Goal: Information Seeking & Learning: Learn about a topic

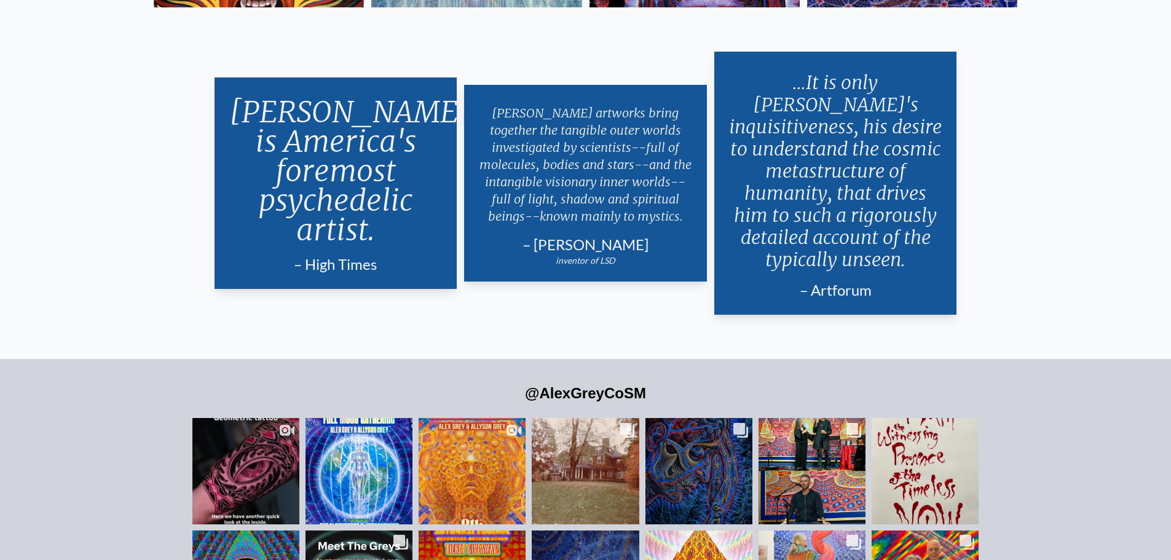
scroll to position [2828, 0]
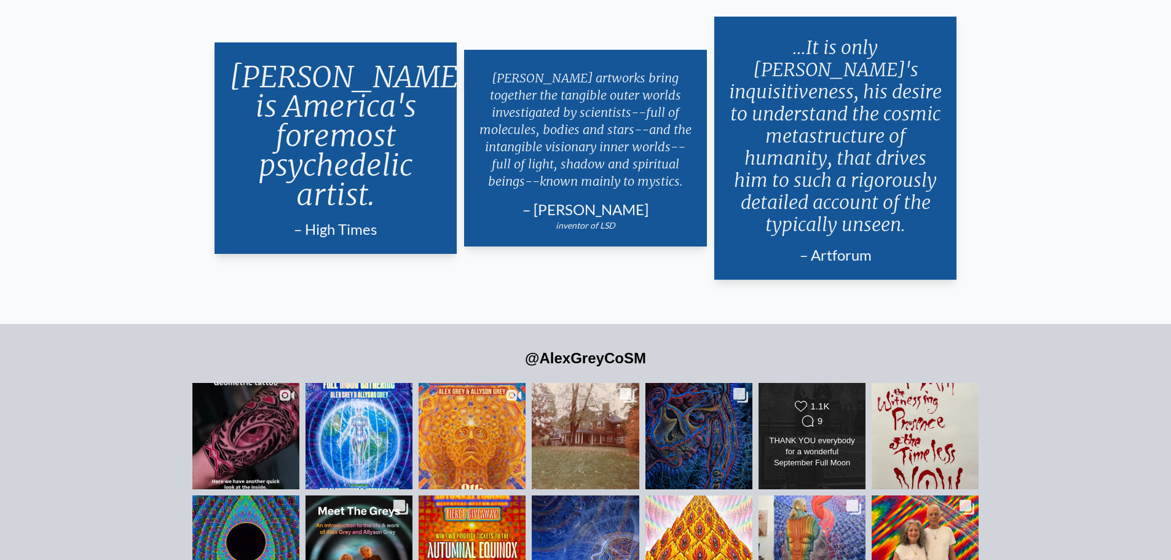
click at [811, 435] on div "THANK YOU everybody for a wonderful September Full Moon Gathering! See you at t…" at bounding box center [812, 452] width 87 height 34
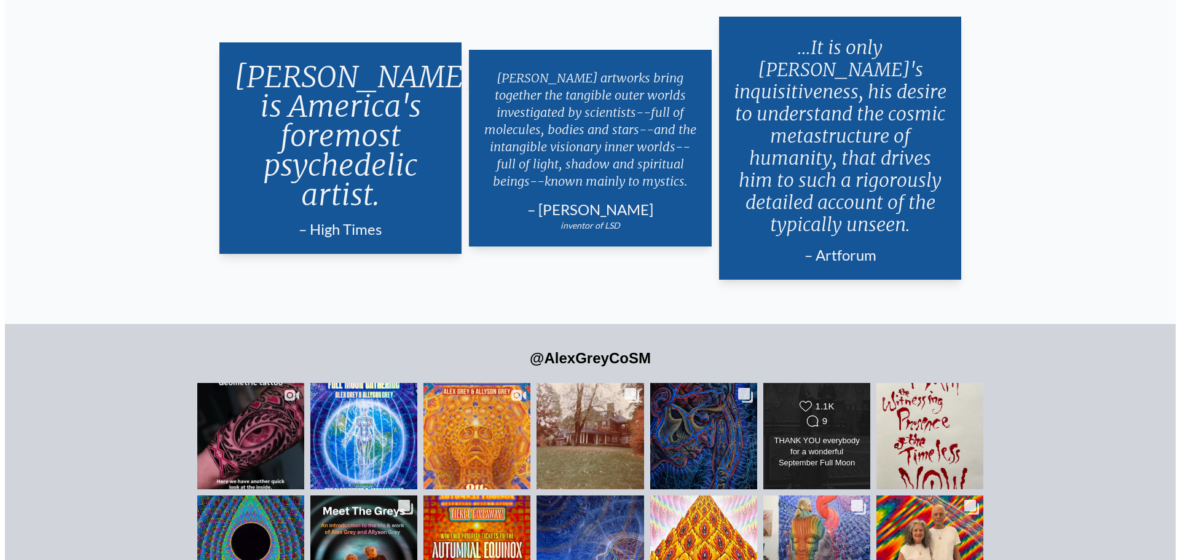
scroll to position [1452, 0]
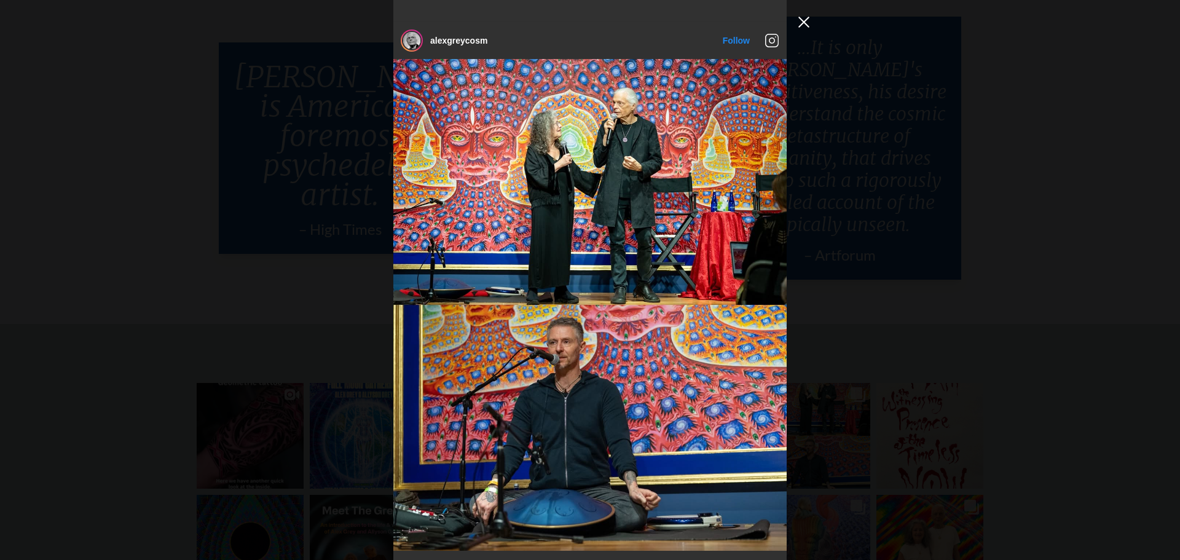
click at [805, 27] on button "Close Instagram Feed Popup" at bounding box center [804, 22] width 20 height 20
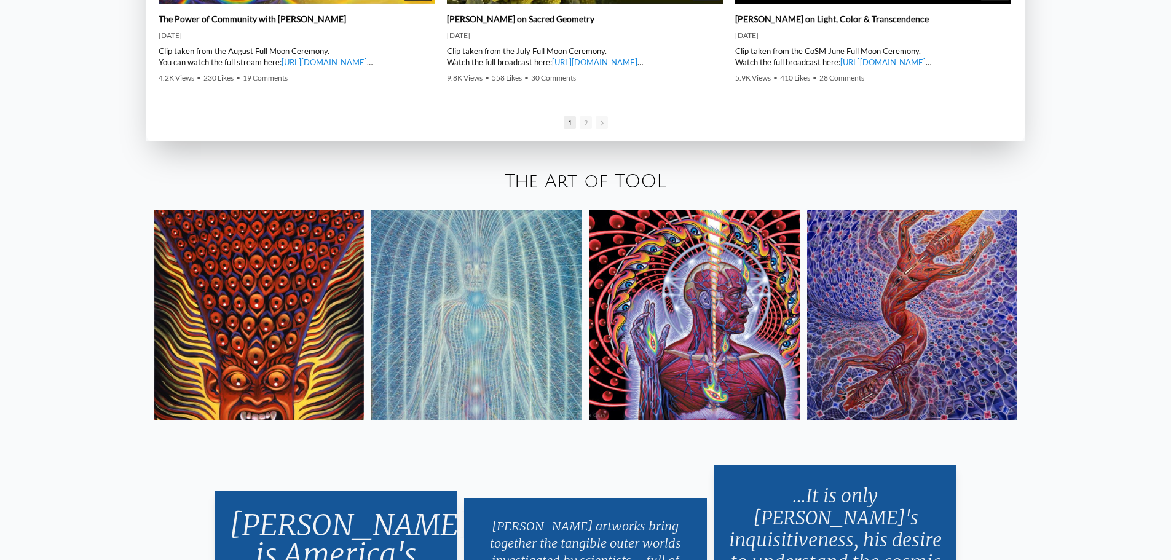
scroll to position [2373, 0]
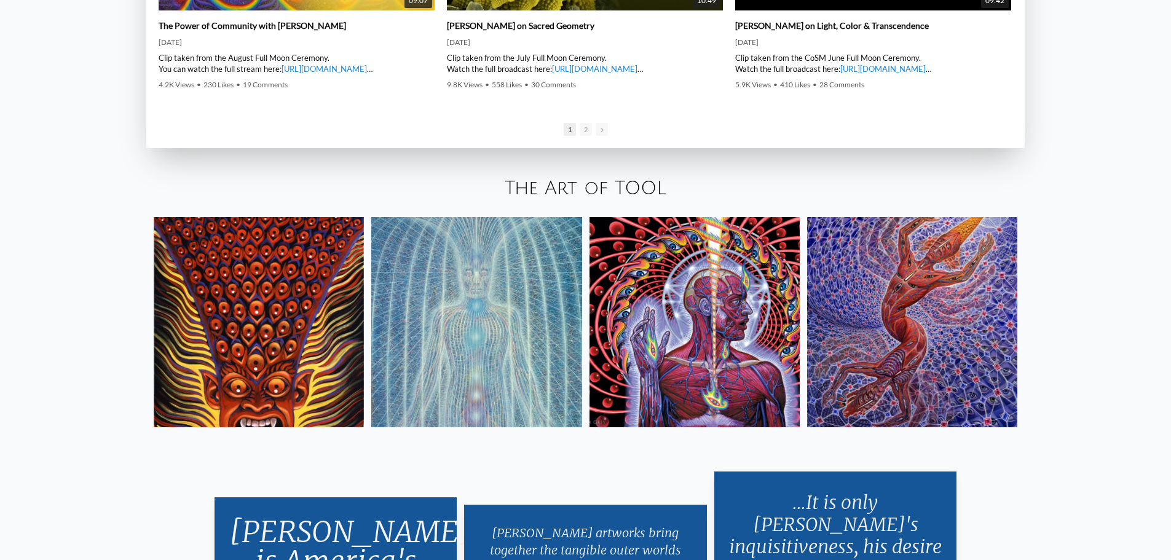
click at [592, 196] on link "The Art of TOOL" at bounding box center [586, 188] width 162 height 20
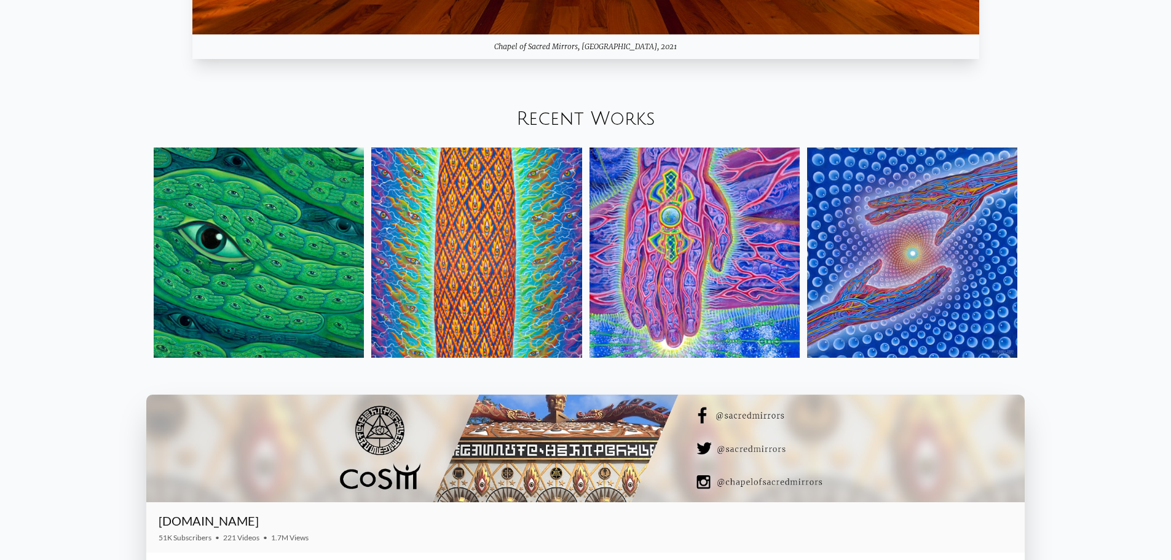
scroll to position [1633, 0]
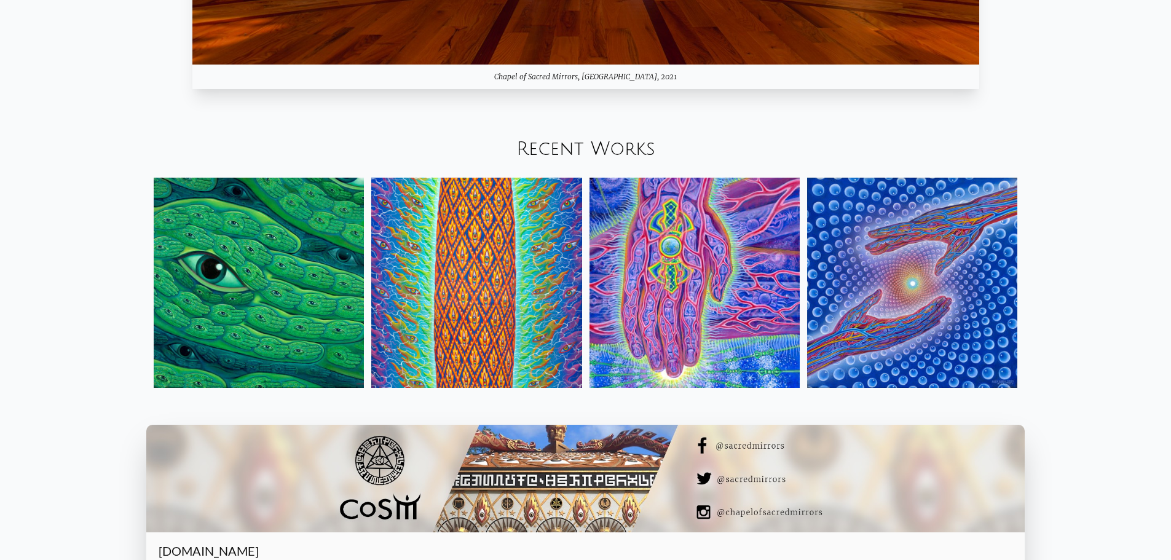
click at [561, 146] on link "Recent Works" at bounding box center [585, 149] width 139 height 20
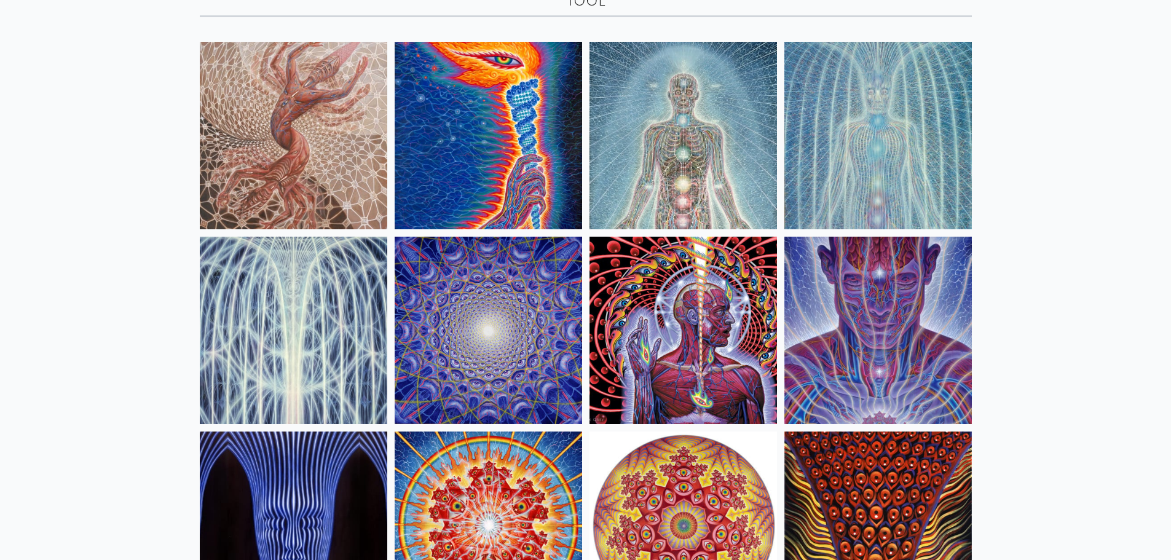
scroll to position [89, 0]
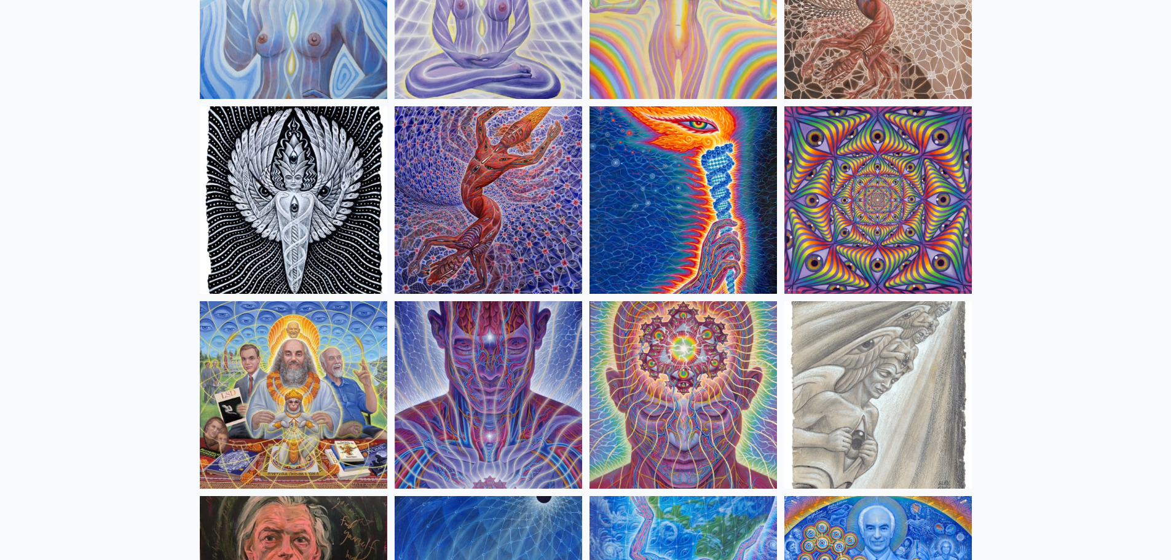
scroll to position [1353, 0]
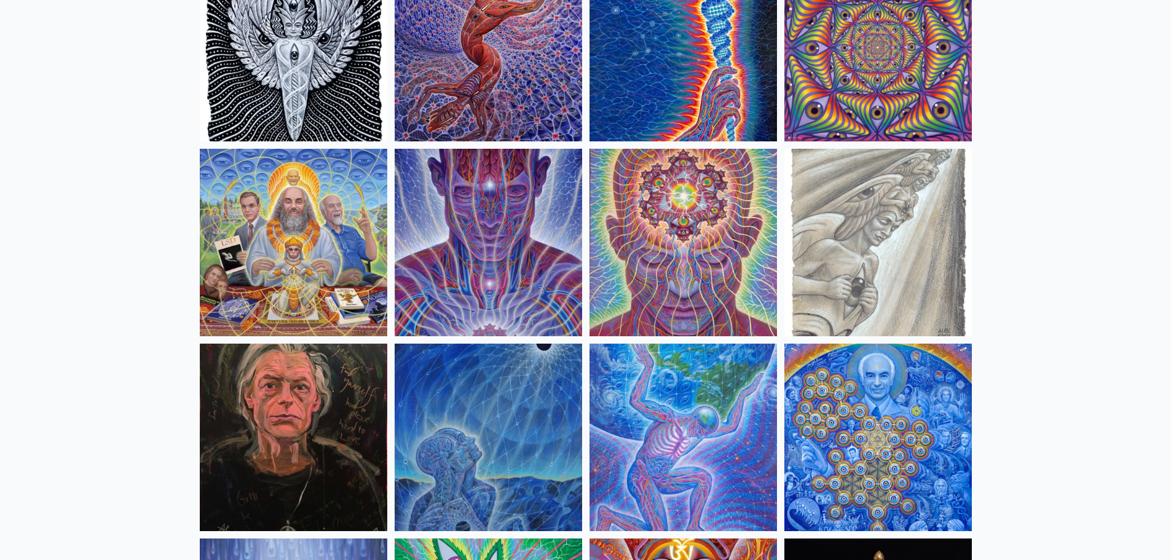
click at [697, 413] on img at bounding box center [684, 438] width 188 height 188
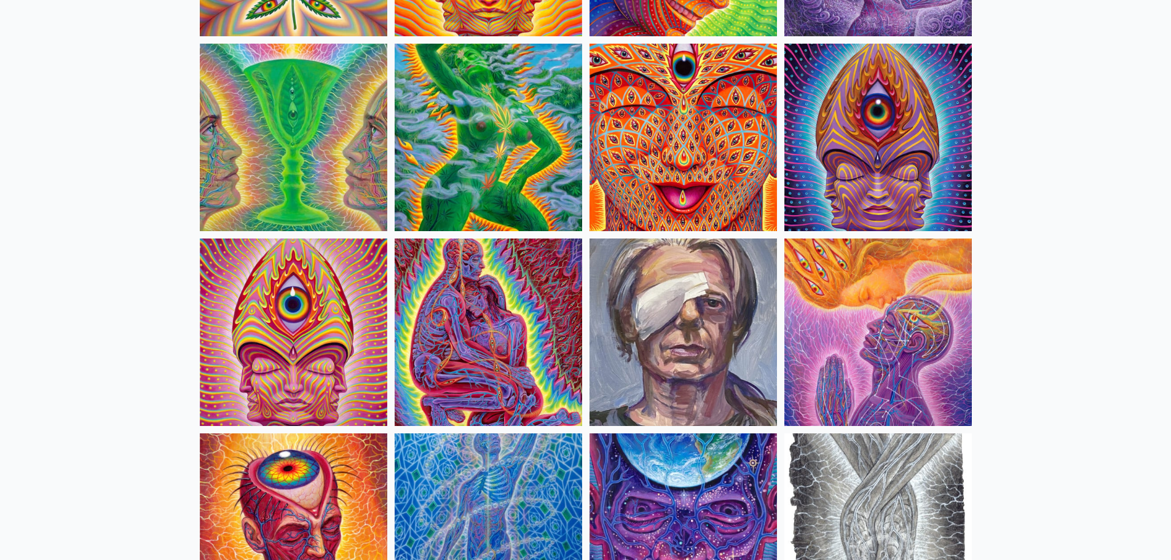
scroll to position [2459, 0]
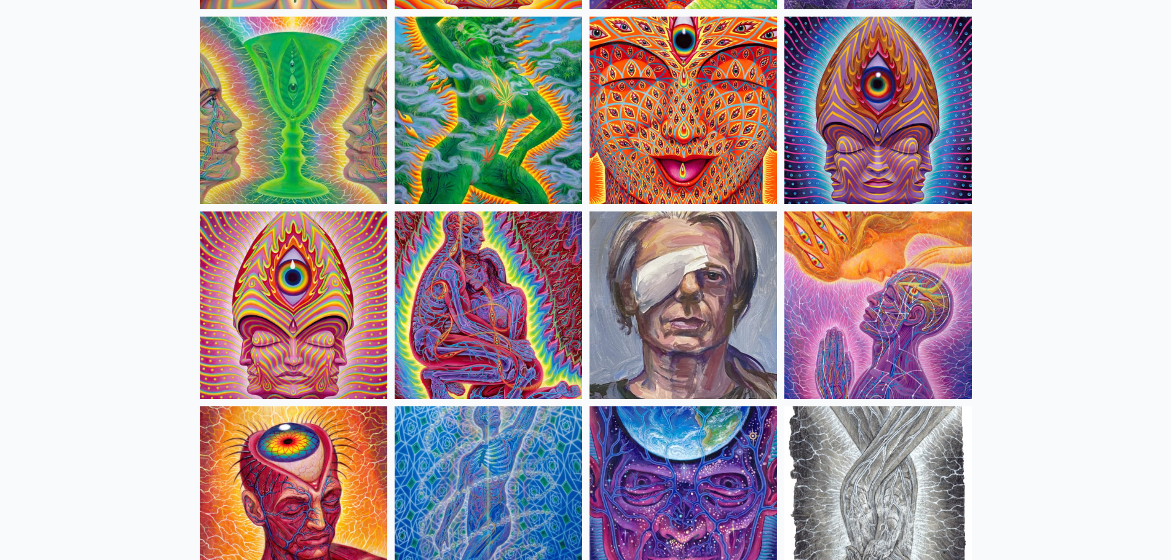
click at [487, 300] on img at bounding box center [489, 305] width 188 height 188
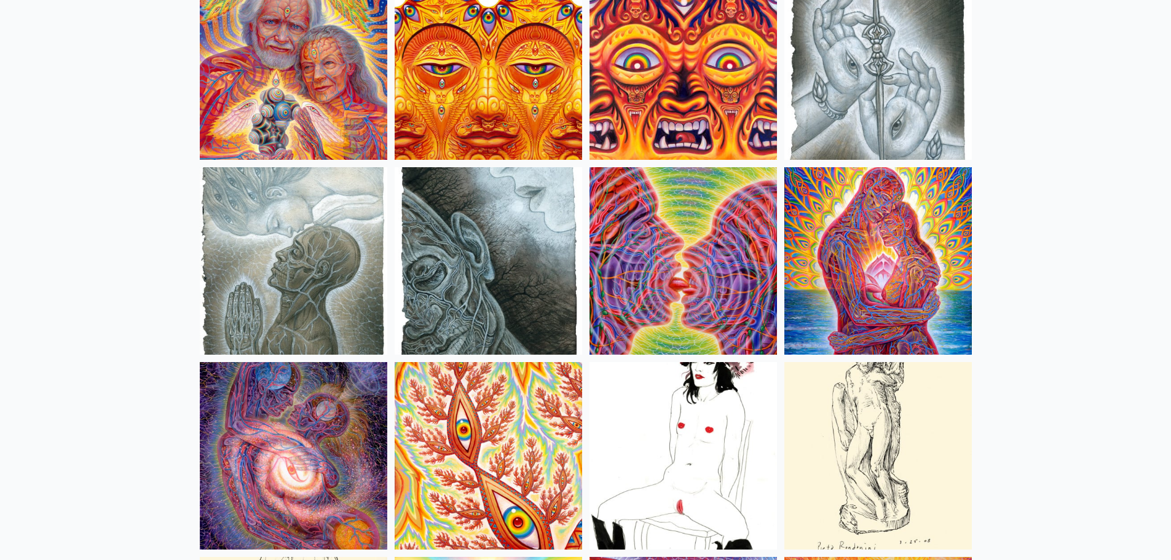
scroll to position [3873, 0]
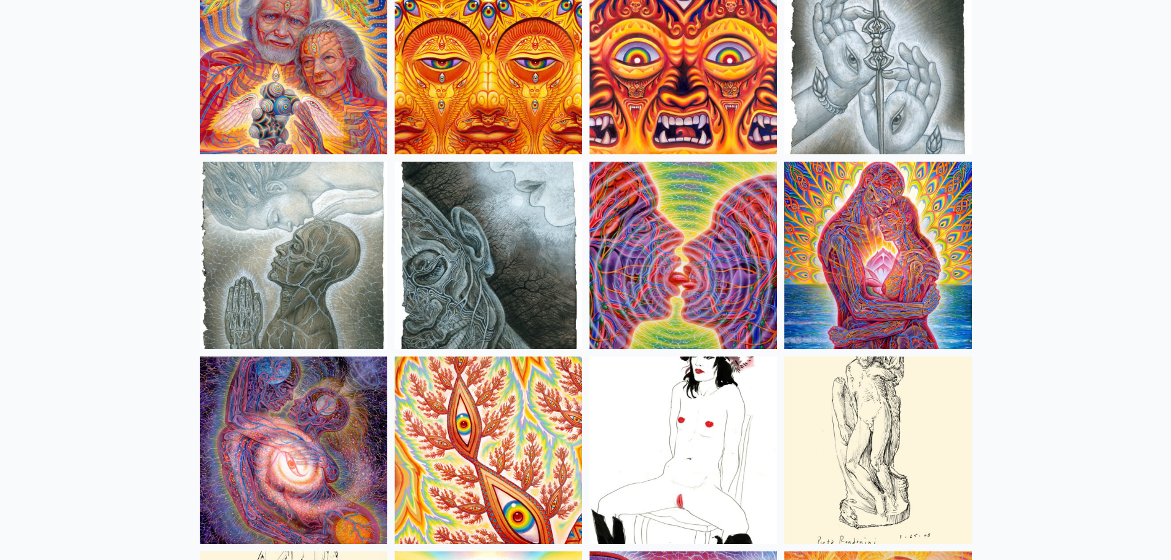
click at [715, 279] on img at bounding box center [684, 256] width 188 height 188
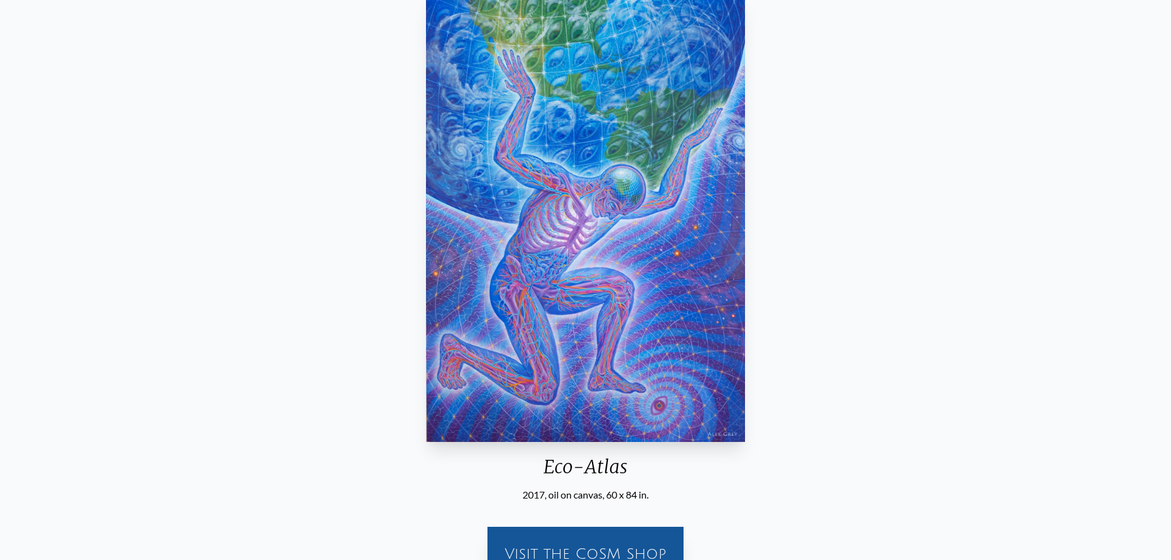
scroll to position [61, 0]
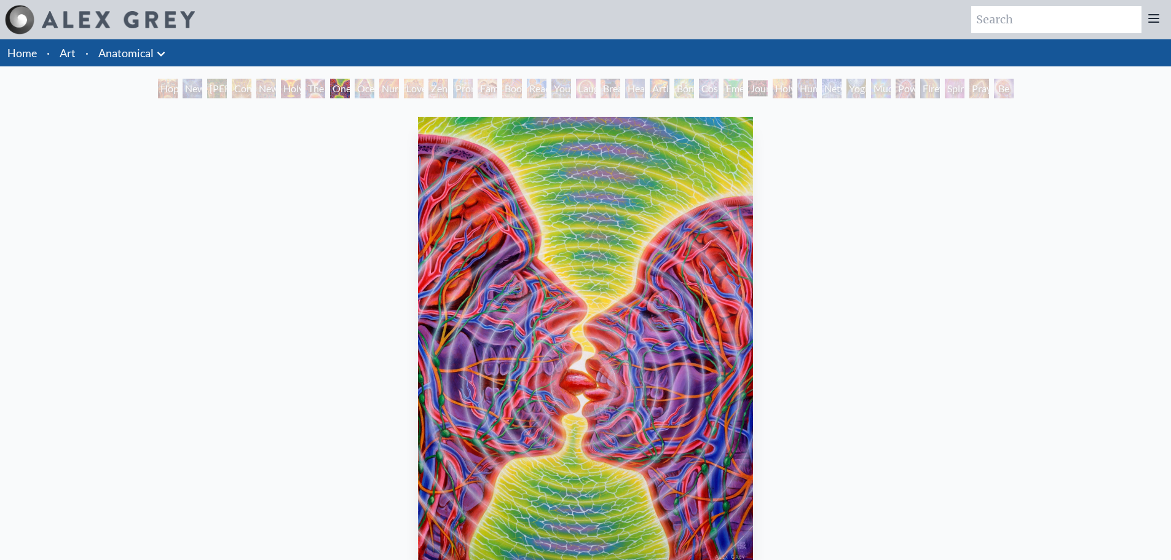
click at [168, 58] on icon at bounding box center [161, 54] width 15 height 15
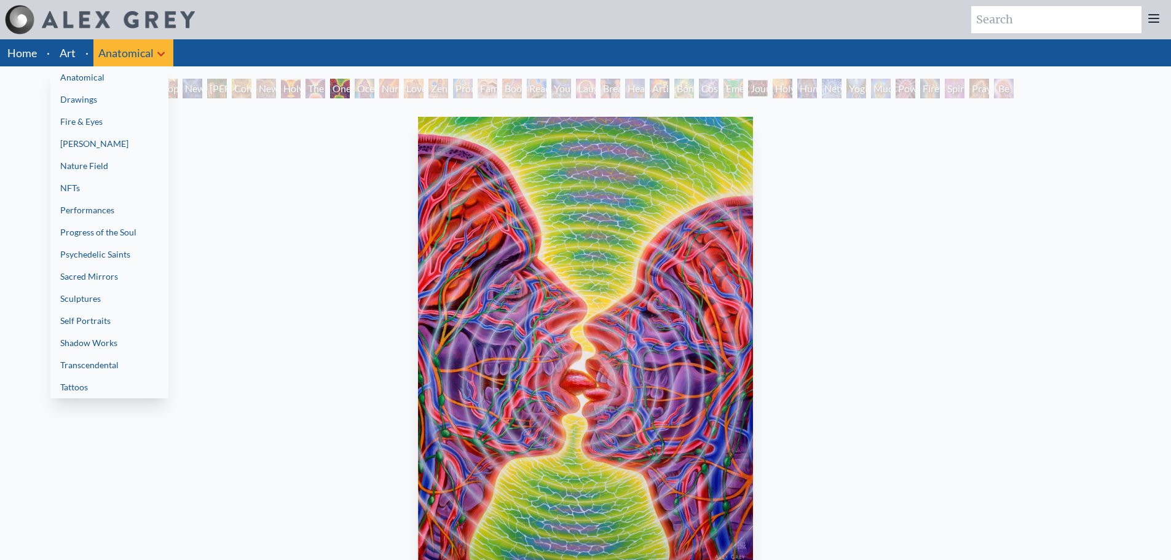
click at [143, 47] on div at bounding box center [585, 280] width 1171 height 560
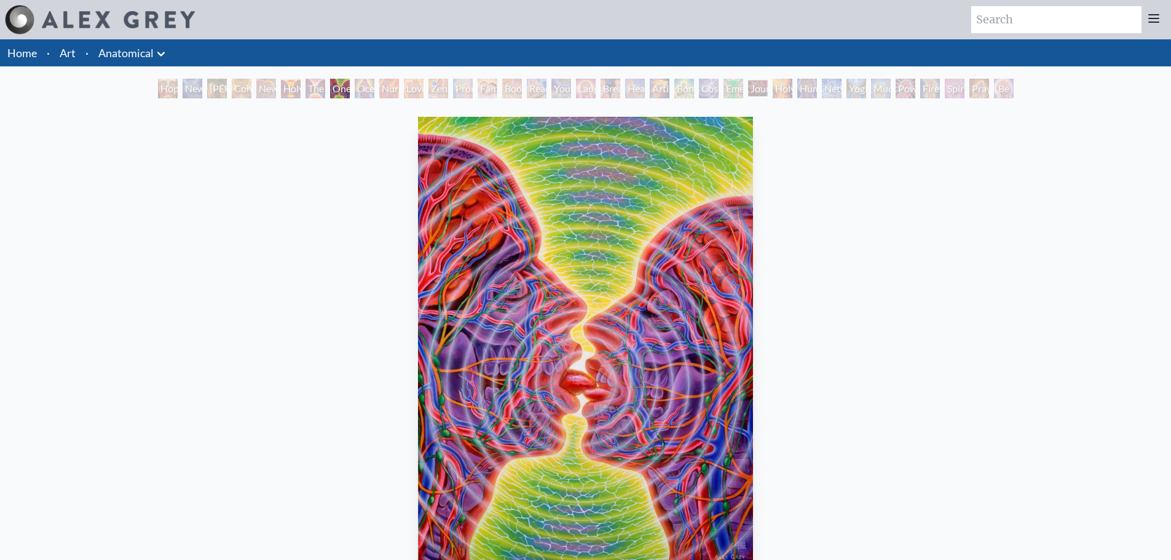
click at [138, 53] on link "Anatomical" at bounding box center [125, 52] width 55 height 17
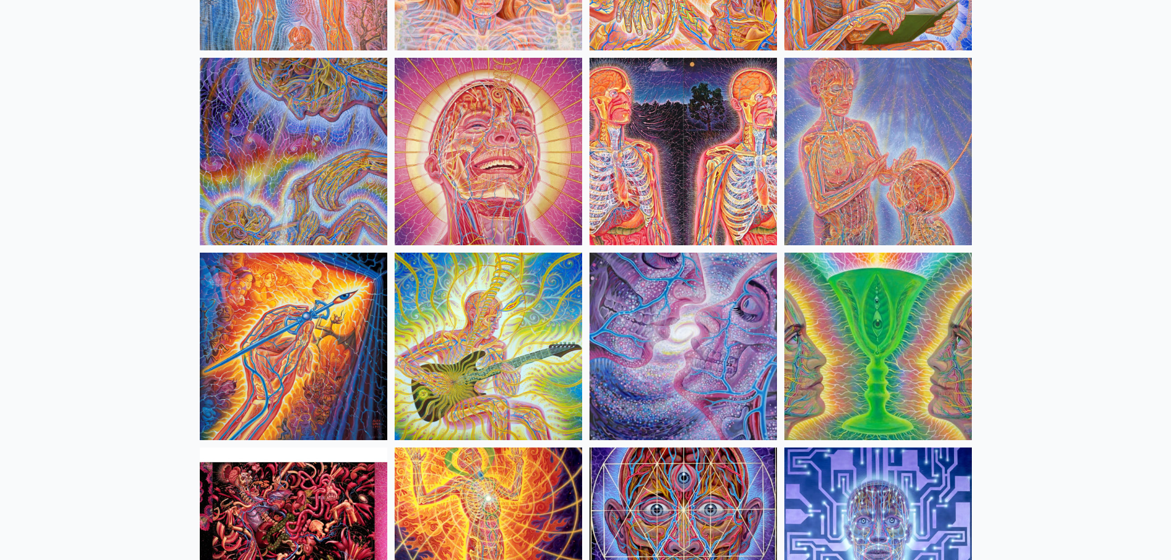
scroll to position [861, 0]
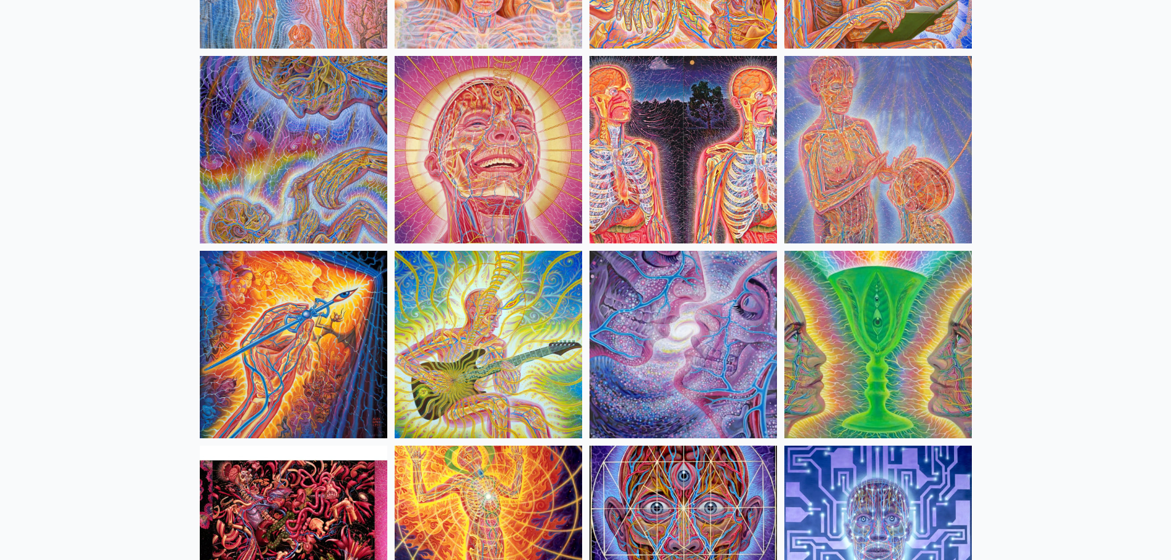
click at [318, 355] on img at bounding box center [294, 345] width 188 height 188
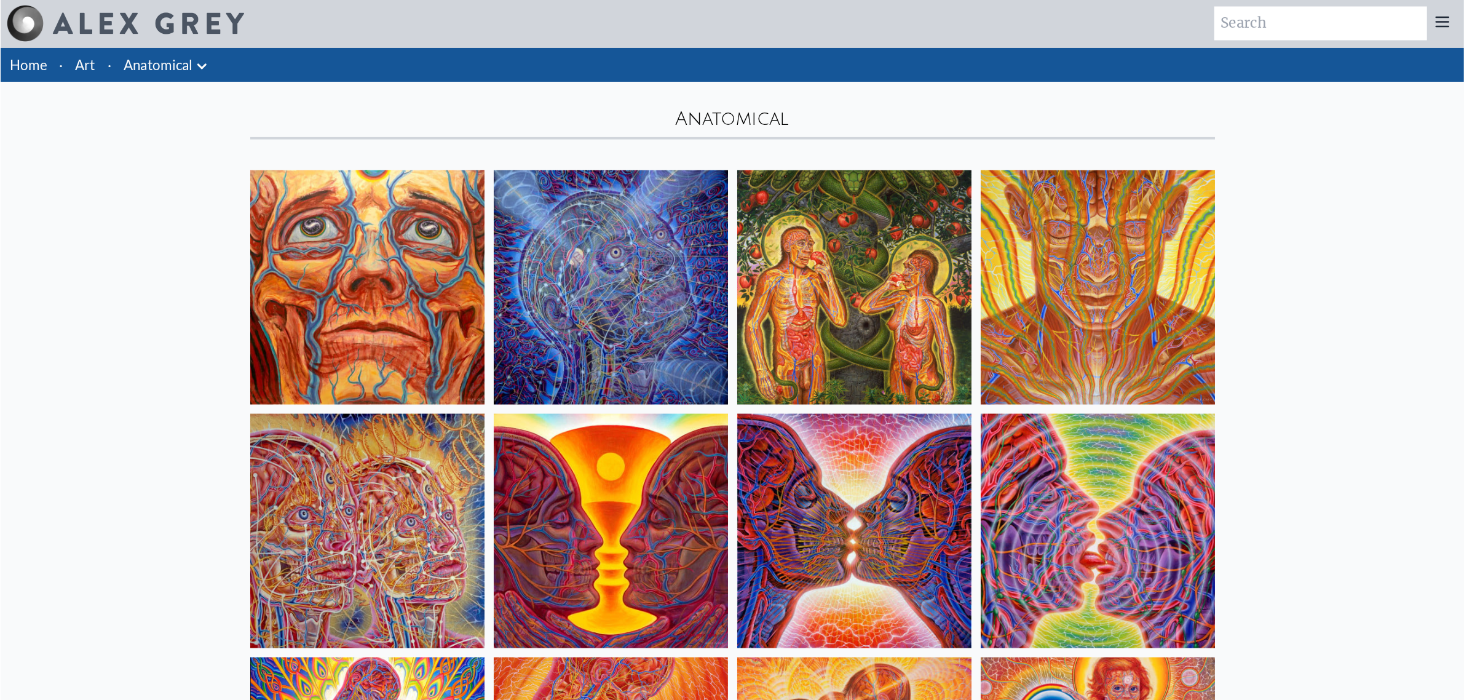
scroll to position [0, 0]
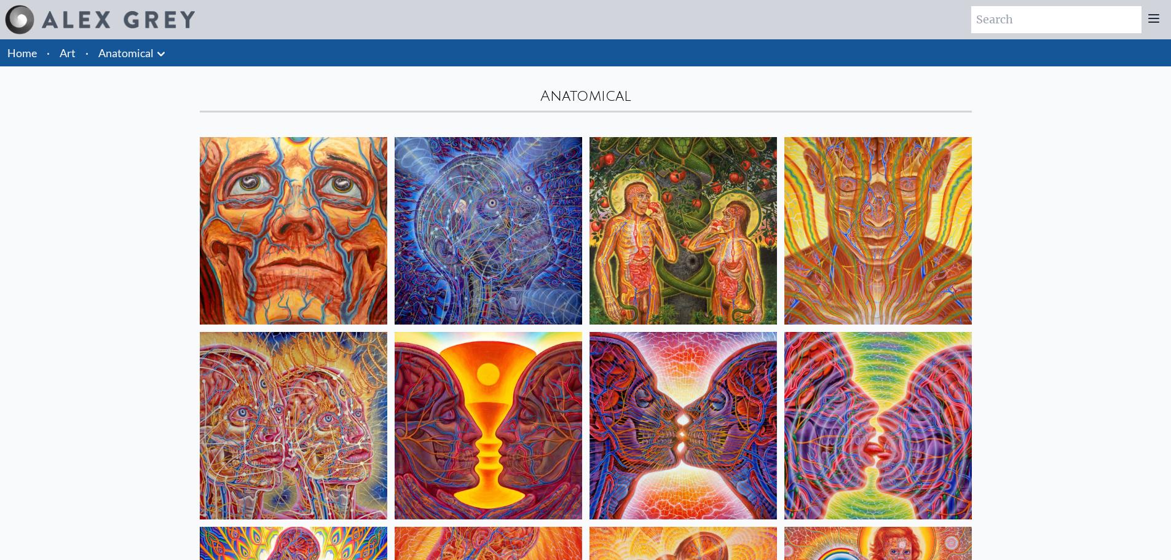
click at [496, 237] on img at bounding box center [489, 231] width 188 height 188
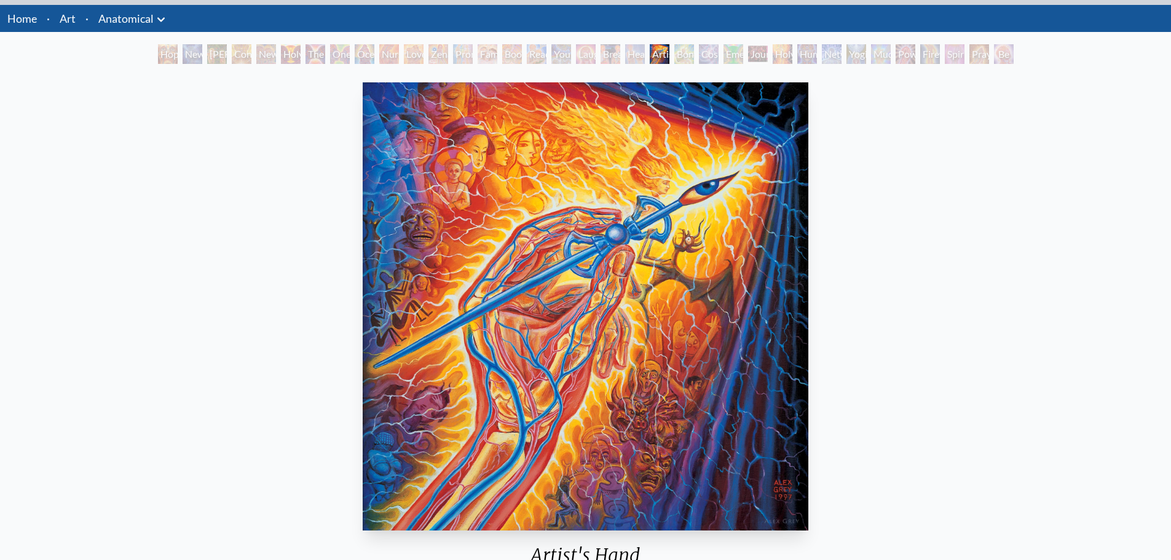
scroll to position [61, 0]
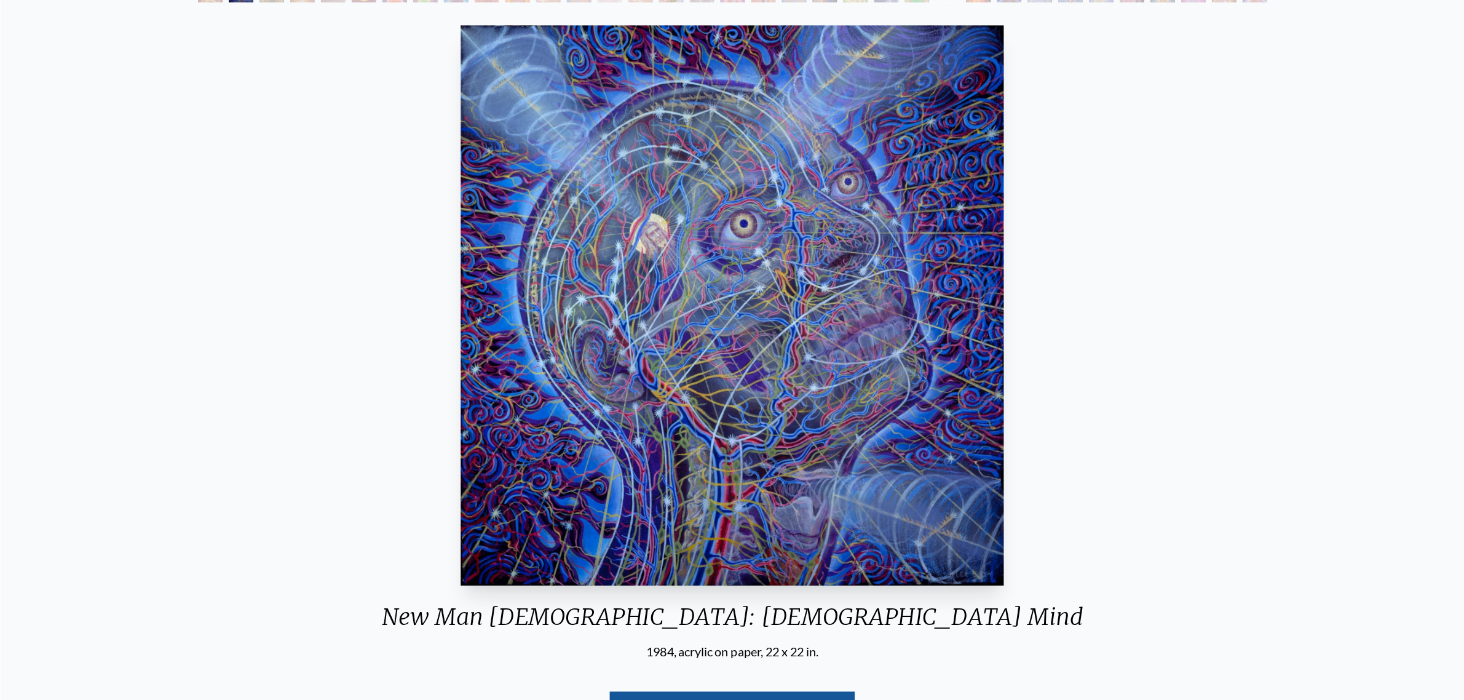
scroll to position [123, 0]
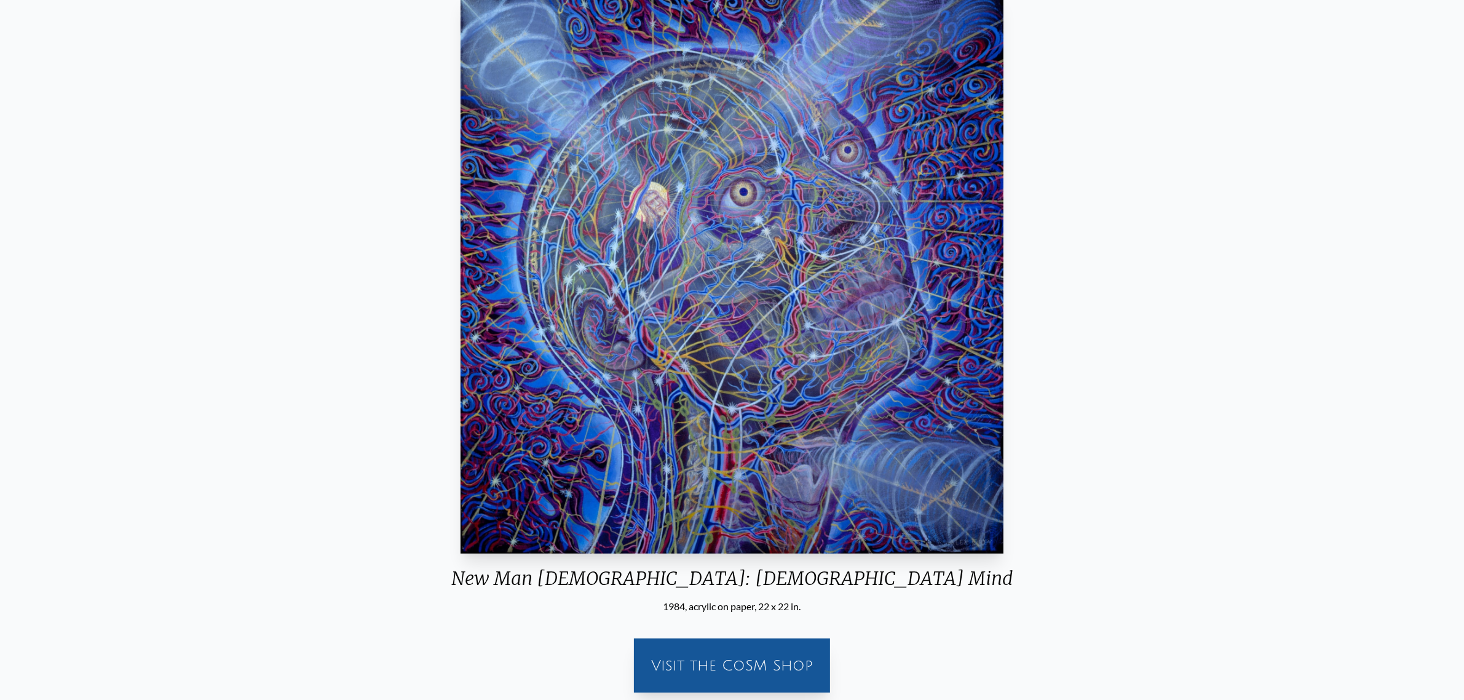
click at [652, 235] on img "2 / 35" at bounding box center [731, 273] width 543 height 559
click at [775, 559] on div "Visit the CoSM Shop" at bounding box center [731, 665] width 181 height 39
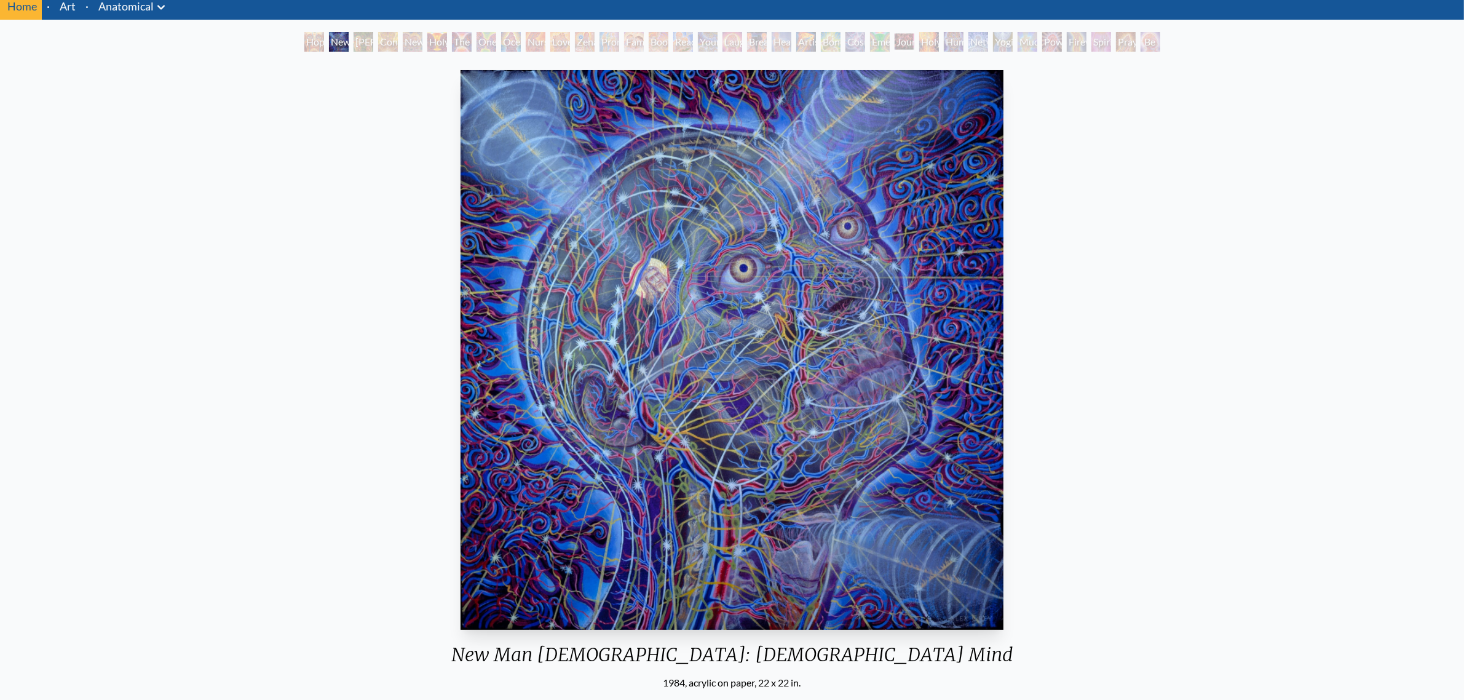
scroll to position [46, 0]
click at [671, 292] on img "2 / 35" at bounding box center [731, 350] width 543 height 559
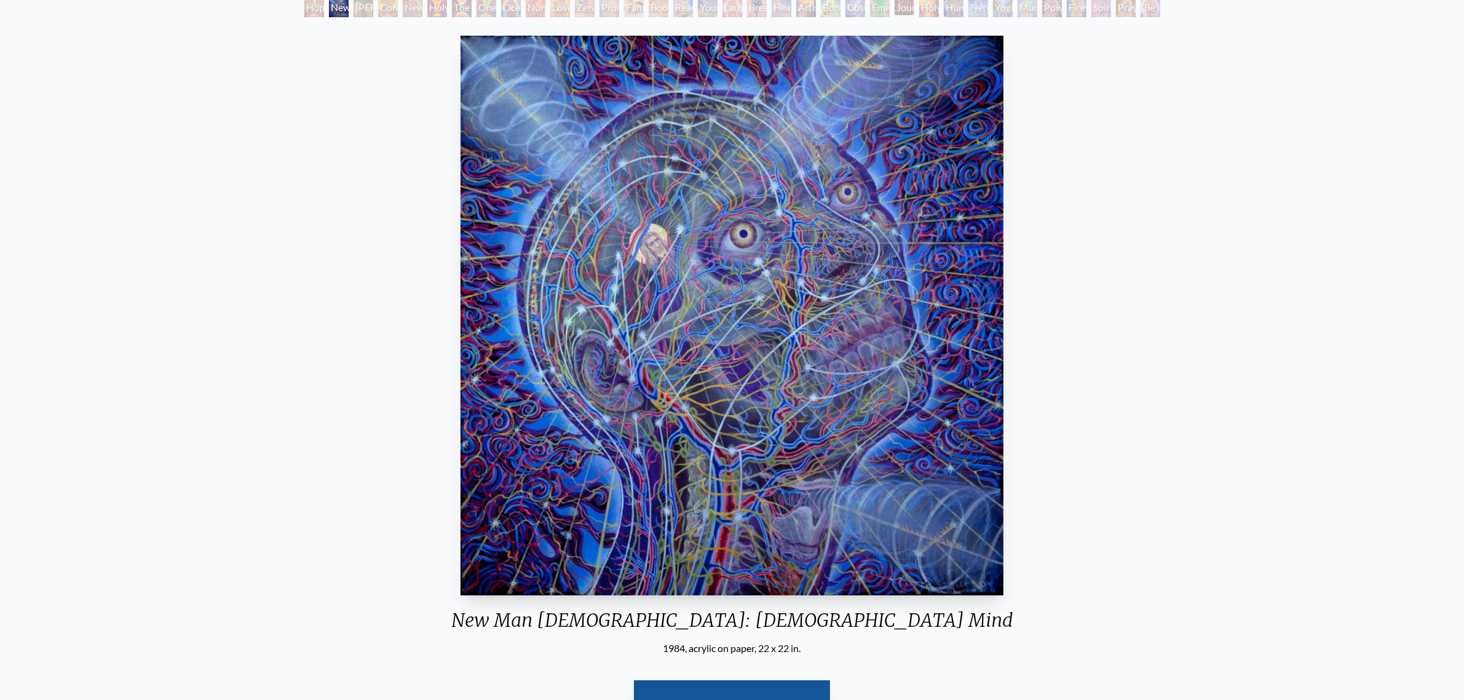
scroll to position [47, 0]
